Goal: Task Accomplishment & Management: Use online tool/utility

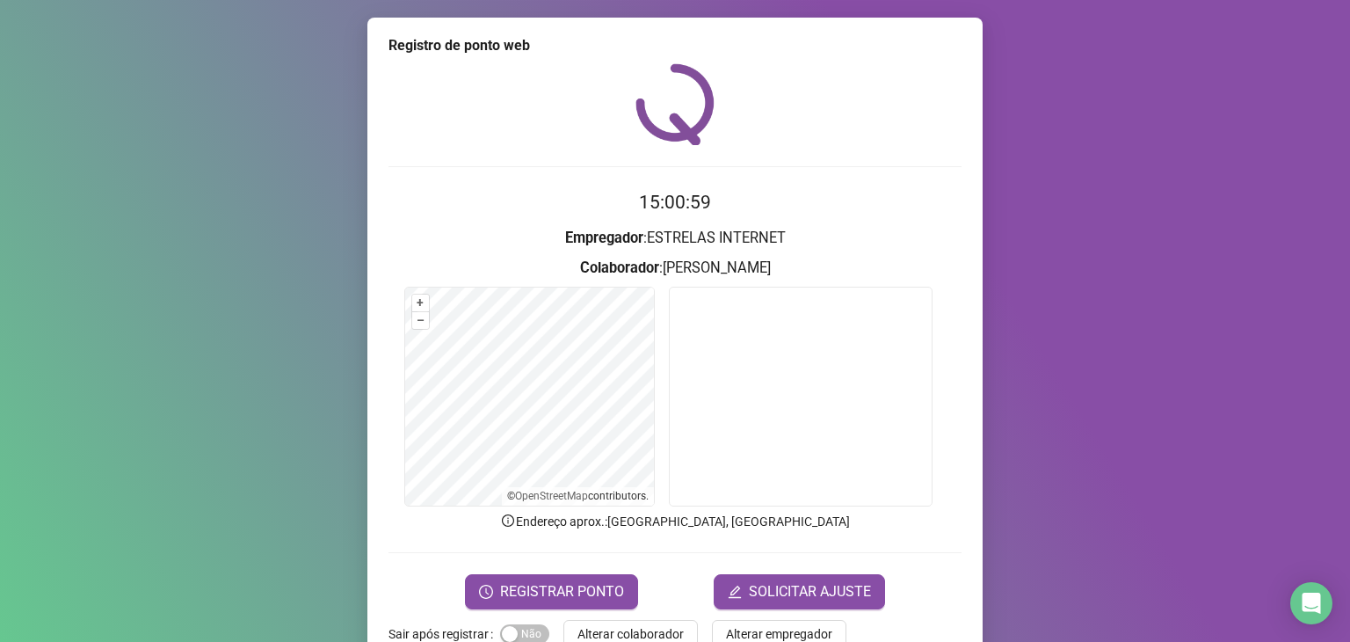
scroll to position [43, 0]
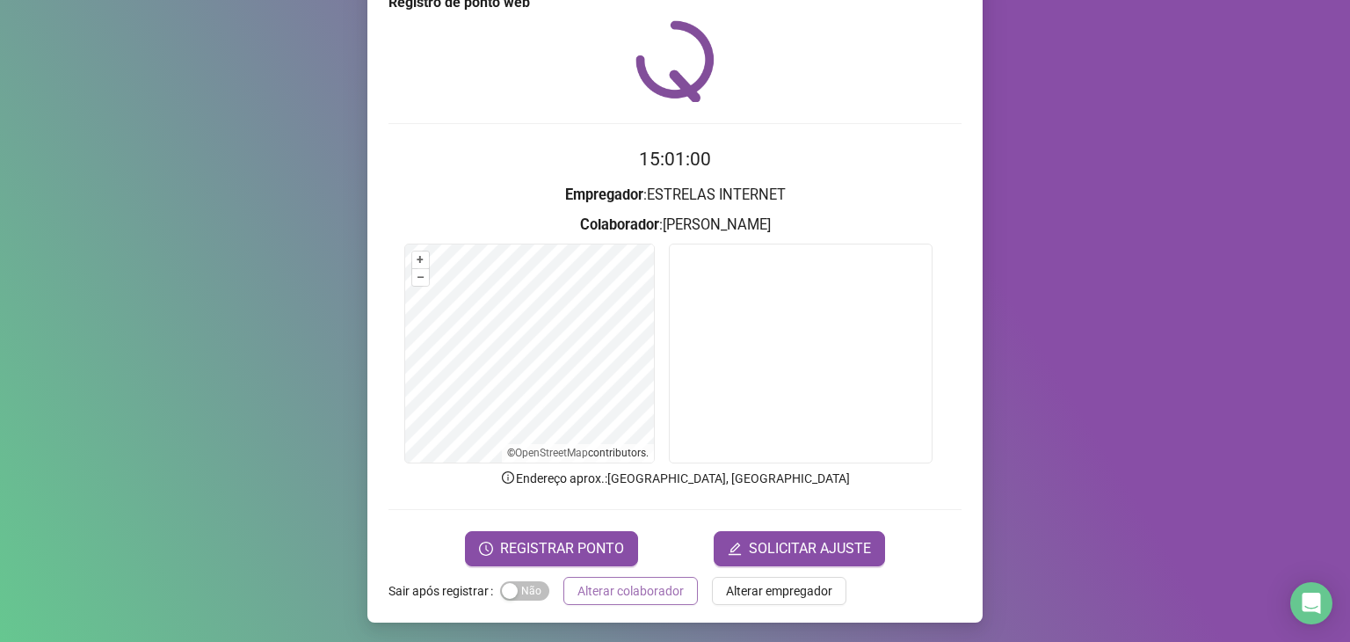
click at [663, 591] on span "Alterar colaborador" at bounding box center [631, 590] width 106 height 19
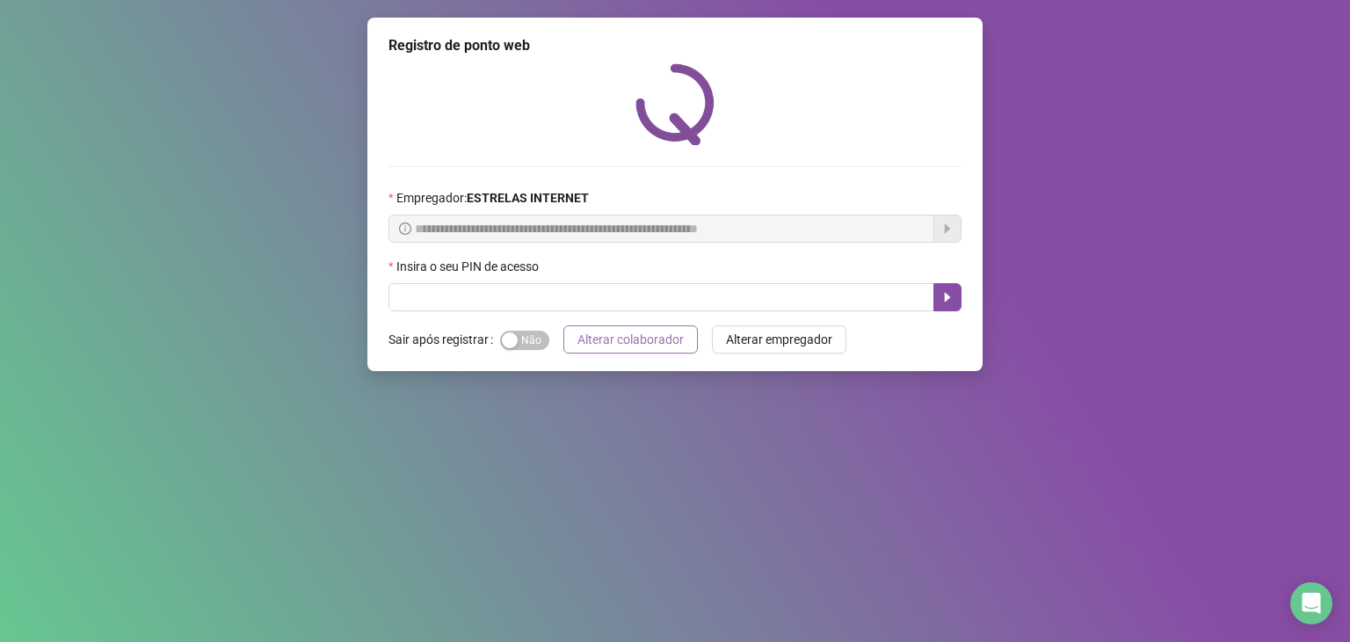
scroll to position [0, 0]
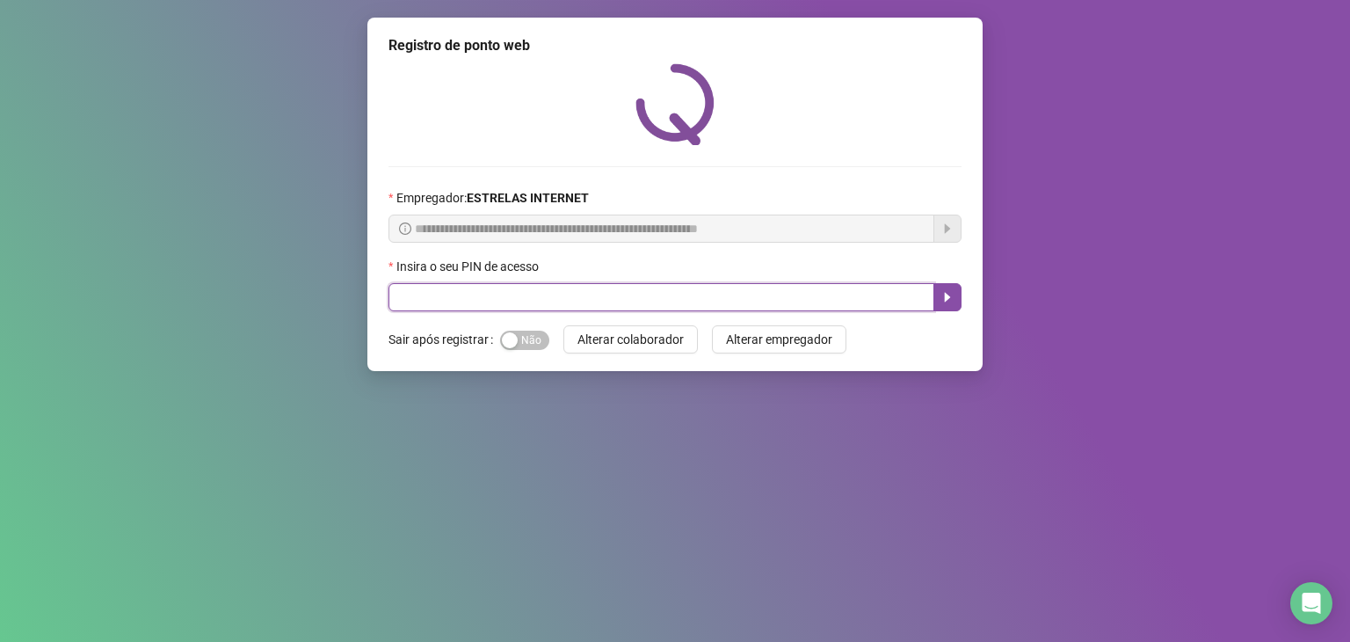
click at [602, 288] on input "text" at bounding box center [662, 297] width 546 height 28
type input "*****"
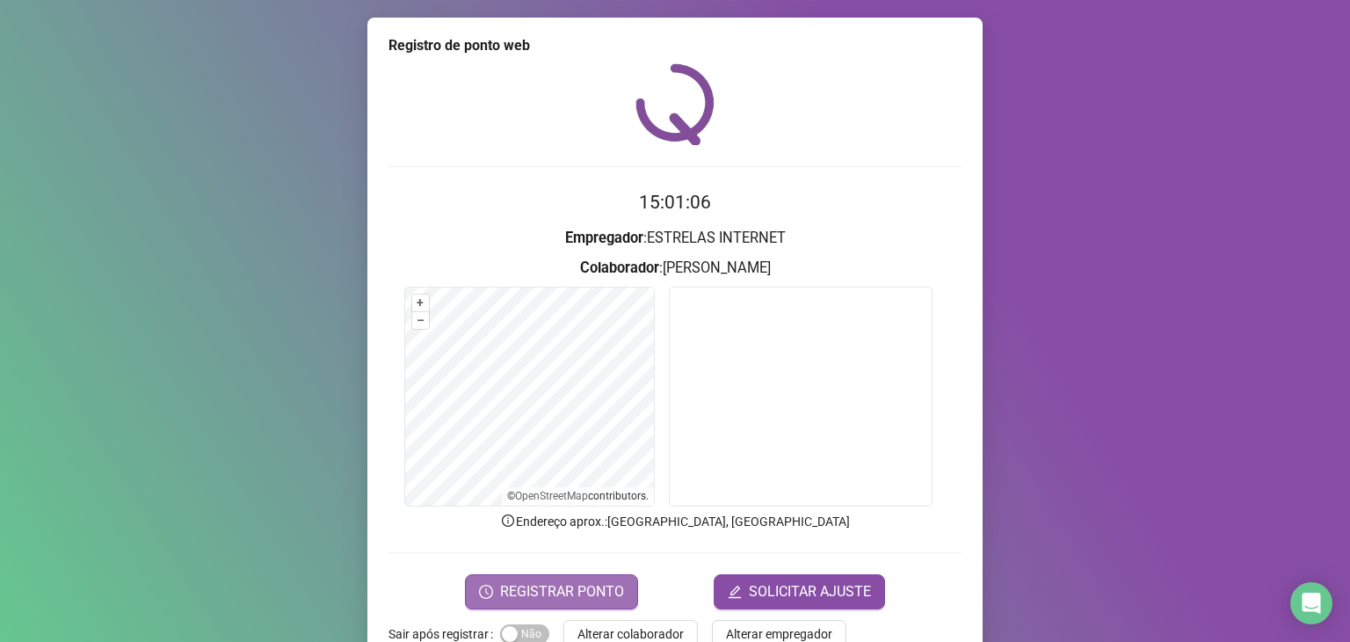
click at [580, 576] on button "REGISTRAR PONTO" at bounding box center [551, 591] width 173 height 35
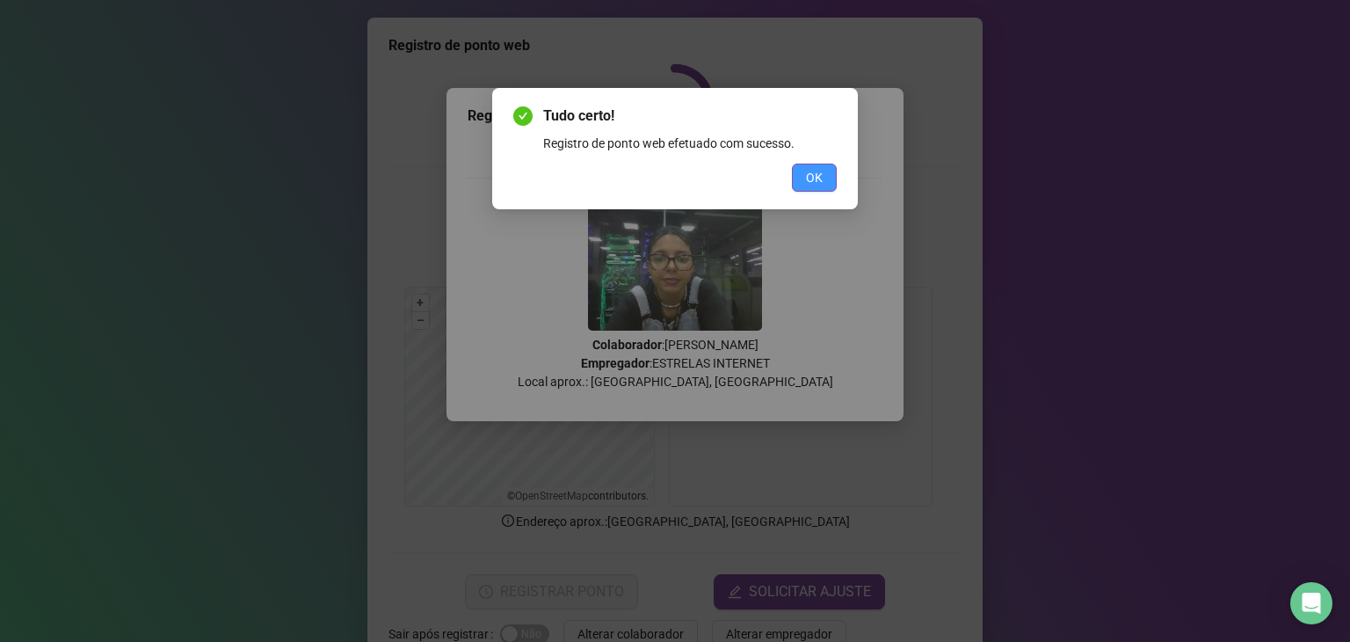
click at [806, 173] on span "OK" at bounding box center [814, 177] width 17 height 19
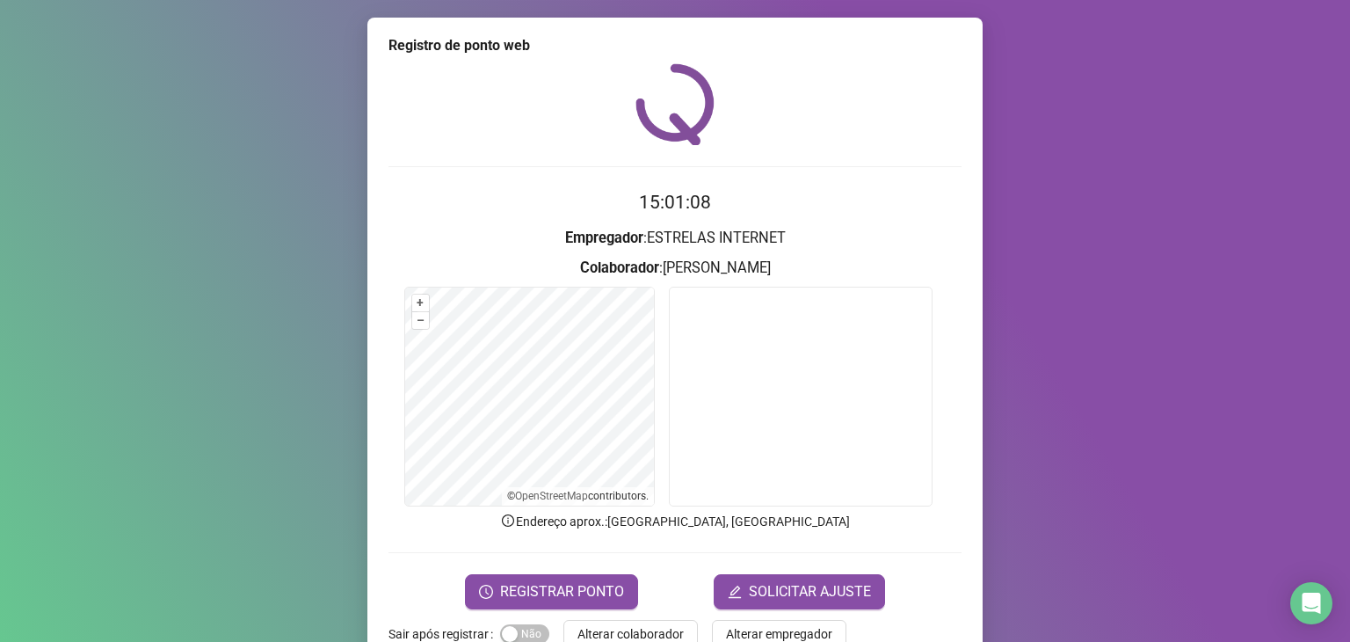
click at [586, 569] on form "15:01:08 Empregador : ESTRELAS INTERNET Colaborador : [PERSON_NAME] + – ⇧ › © O…" at bounding box center [675, 398] width 573 height 420
click at [589, 578] on button "REGISTRAR PONTO" at bounding box center [551, 591] width 173 height 35
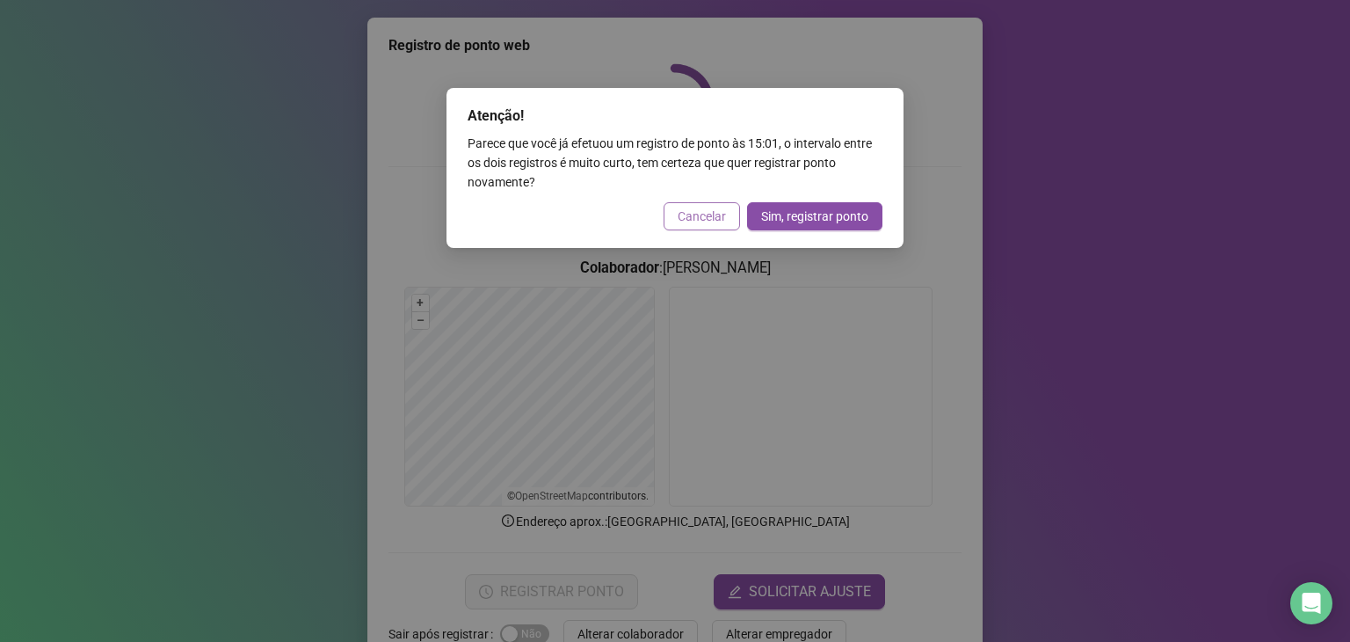
click at [702, 210] on span "Cancelar" at bounding box center [702, 216] width 48 height 19
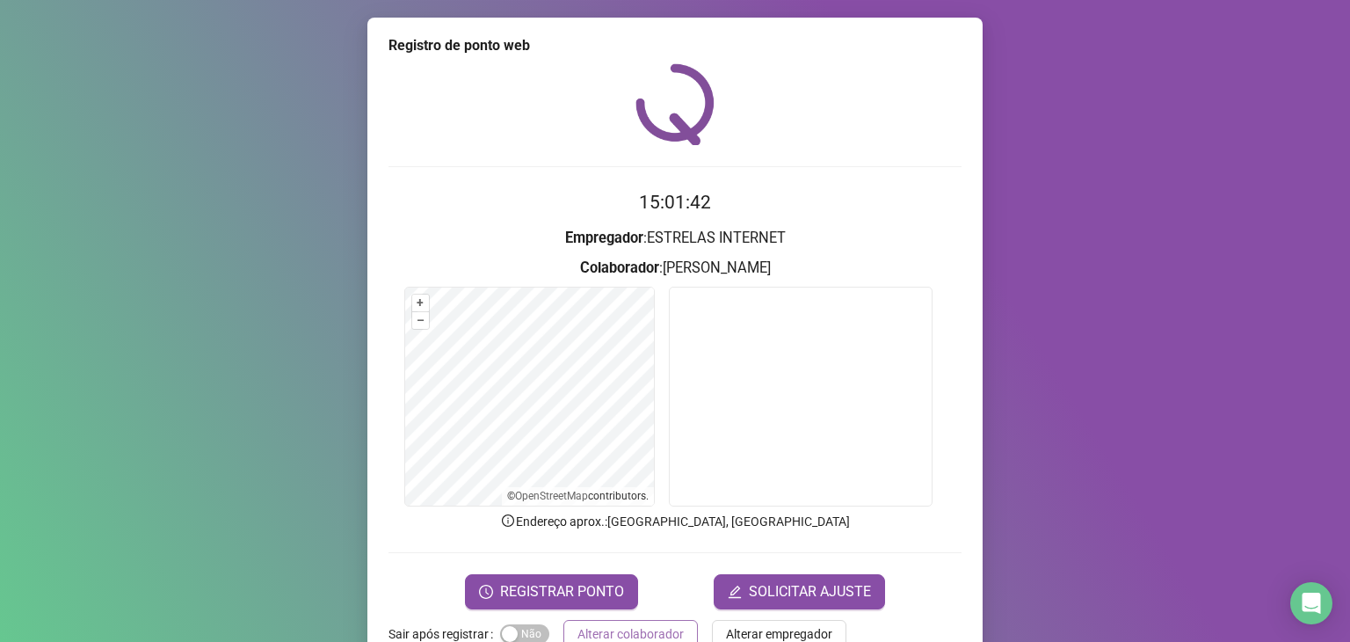
click at [647, 629] on span "Alterar colaborador" at bounding box center [631, 633] width 106 height 19
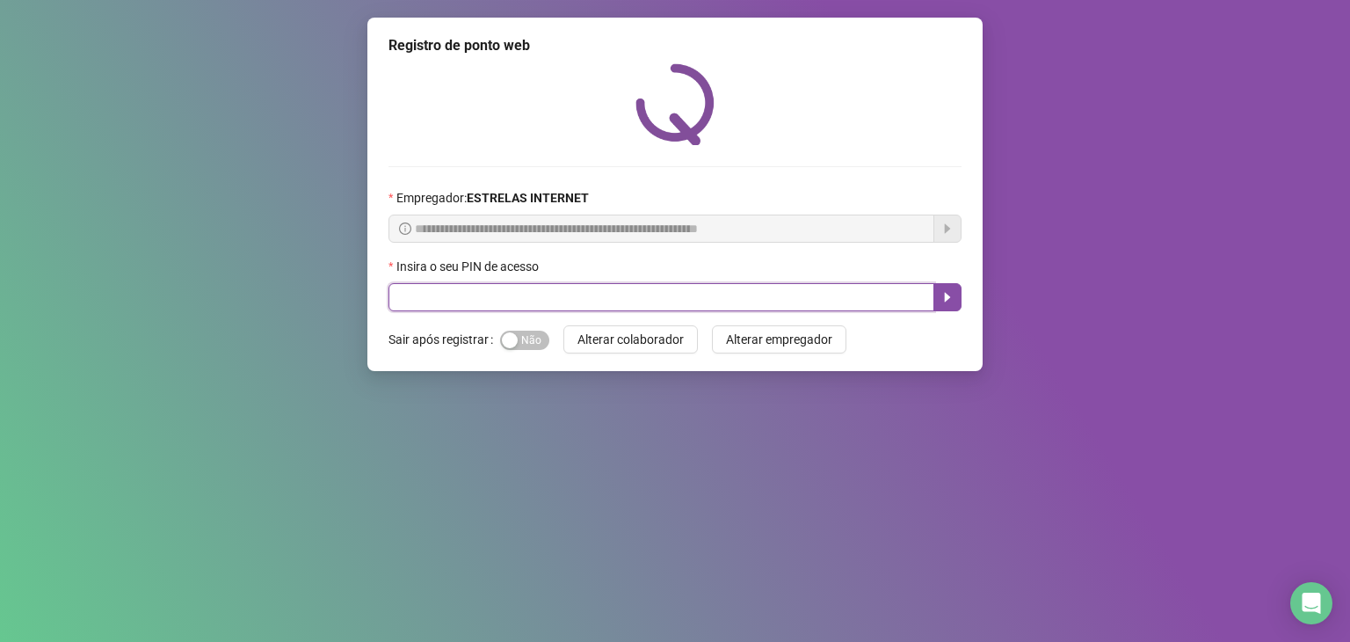
click at [568, 305] on input "text" at bounding box center [662, 297] width 546 height 28
type input "*****"
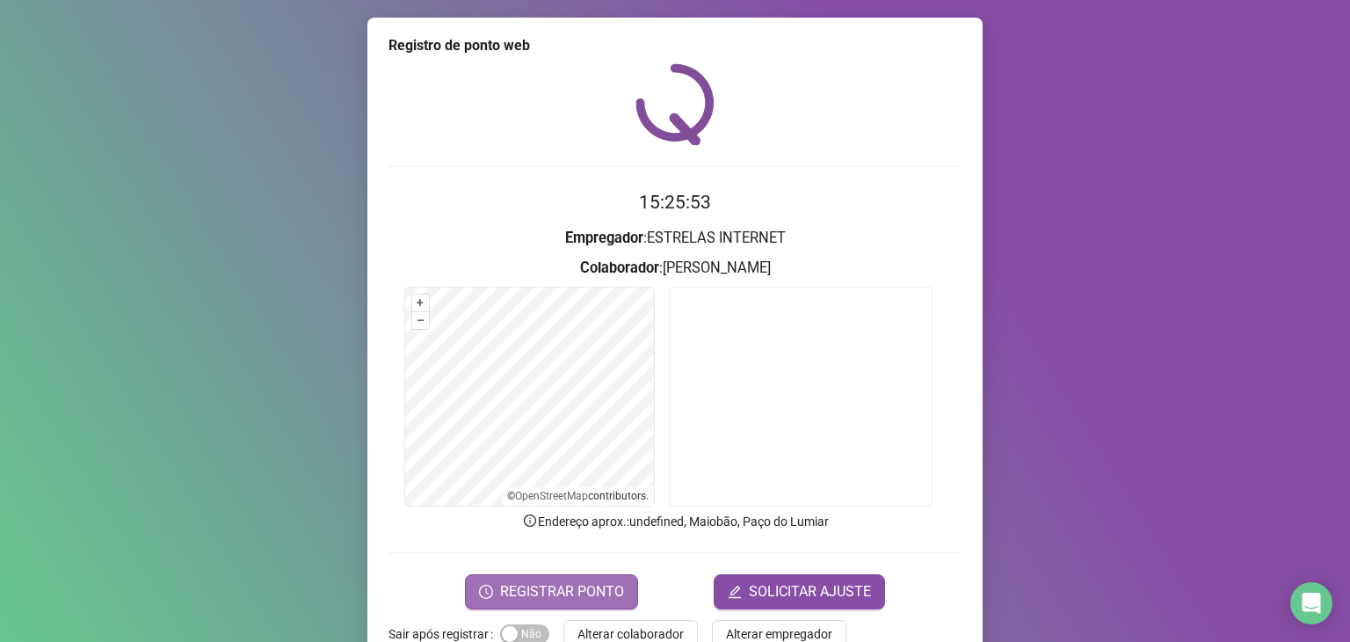
click at [528, 588] on span "REGISTRAR PONTO" at bounding box center [562, 591] width 124 height 21
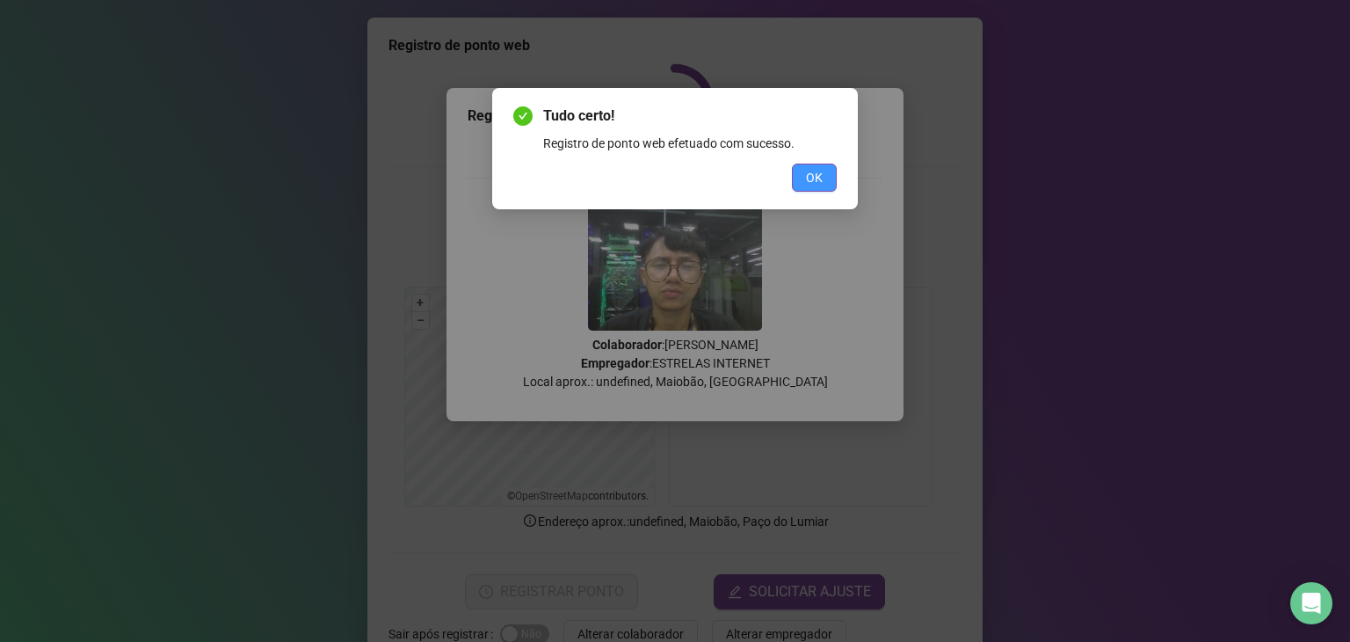
click at [816, 168] on span "OK" at bounding box center [814, 177] width 17 height 19
